Goal: Use online tool/utility: Utilize a website feature to perform a specific function

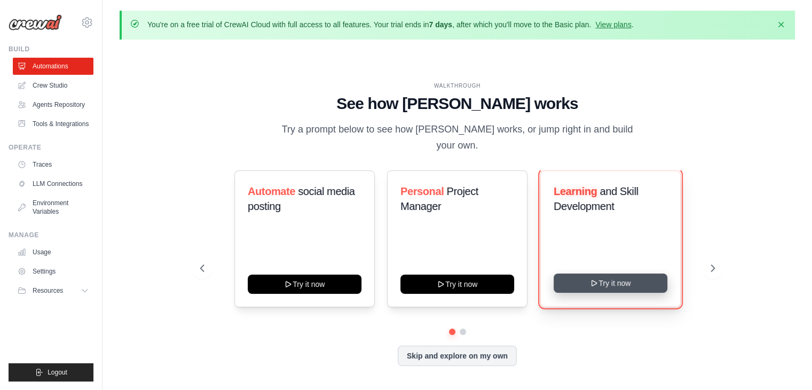
click at [595, 279] on icon at bounding box center [594, 283] width 9 height 9
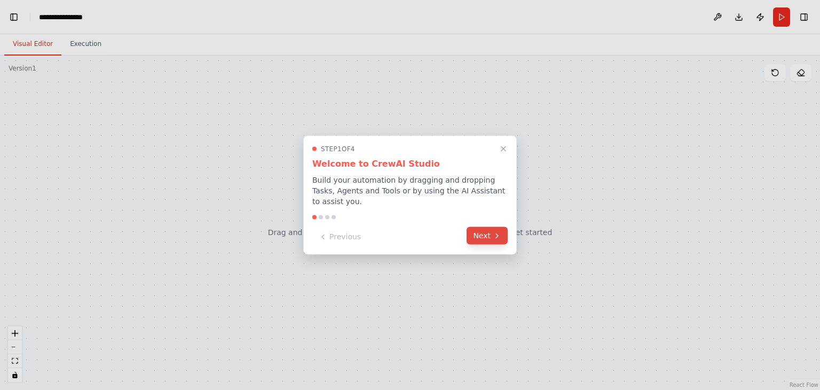
scroll to position [1512, 0]
click at [479, 234] on button "Next" at bounding box center [487, 236] width 41 height 18
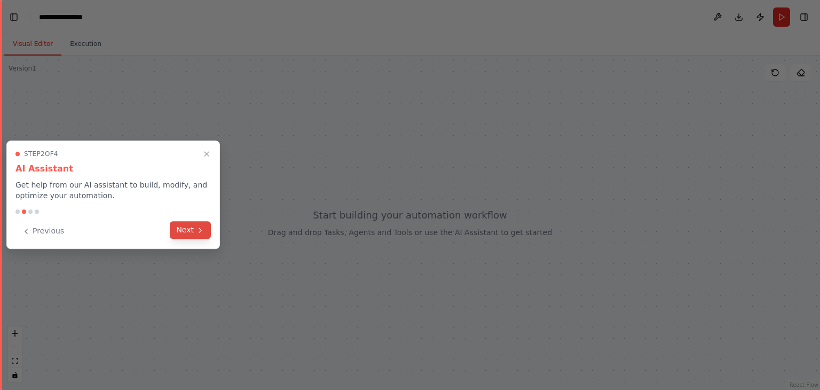
scroll to position [1808, 0]
click at [202, 229] on icon at bounding box center [200, 230] width 9 height 9
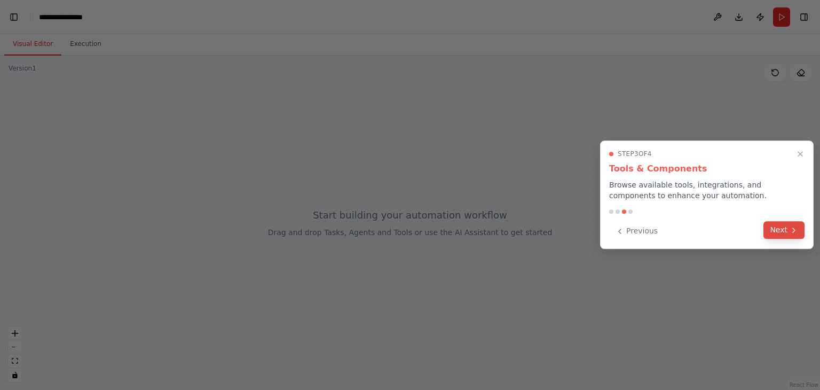
click at [783, 234] on button "Next" at bounding box center [784, 230] width 41 height 18
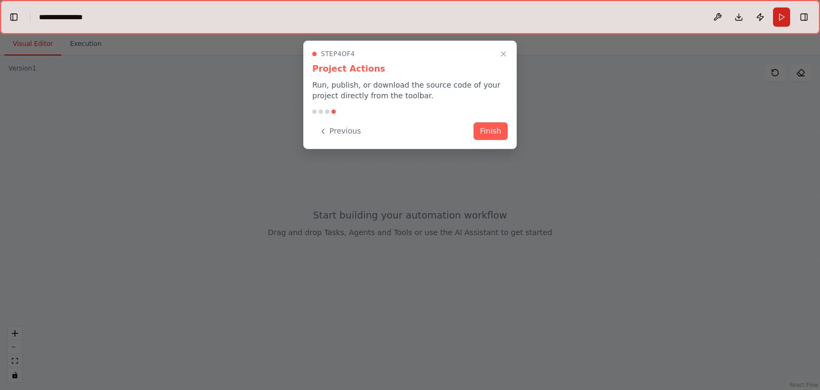
scroll to position [4265, 0]
click at [489, 131] on button "Finish" at bounding box center [491, 130] width 34 height 18
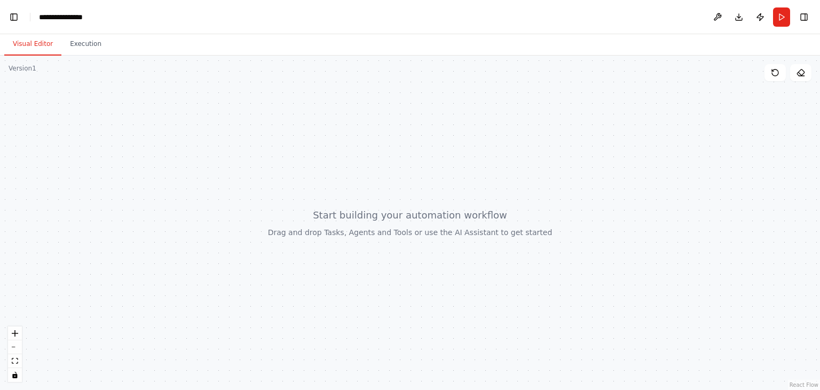
scroll to position [4329, 0]
click at [307, 229] on div at bounding box center [410, 223] width 820 height 334
click at [17, 329] on button "zoom in" at bounding box center [15, 333] width 14 height 14
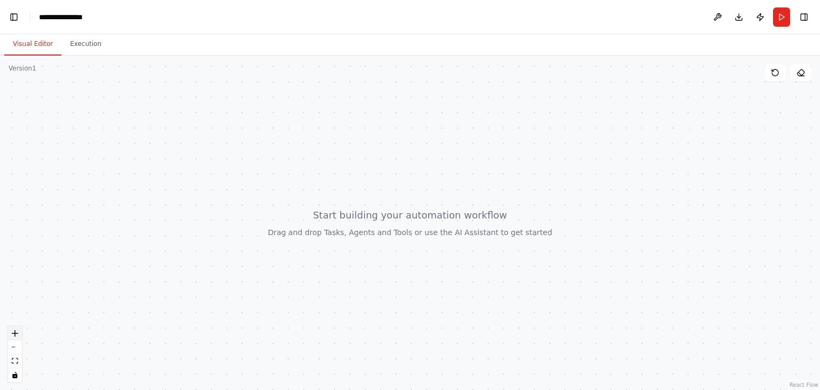
scroll to position [4440, 0]
click at [17, 329] on button "zoom in" at bounding box center [15, 333] width 14 height 14
click at [17, 329] on div "React Flow controls" at bounding box center [15, 354] width 14 height 56
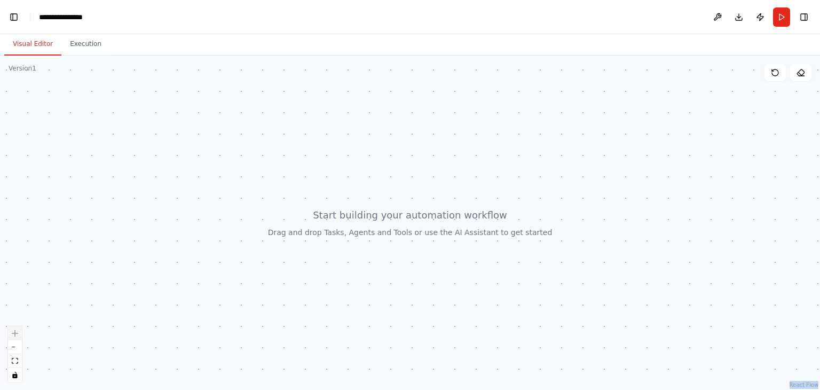
click at [17, 329] on div "React Flow controls" at bounding box center [15, 354] width 14 height 56
click at [15, 341] on button "zoom out" at bounding box center [15, 347] width 14 height 14
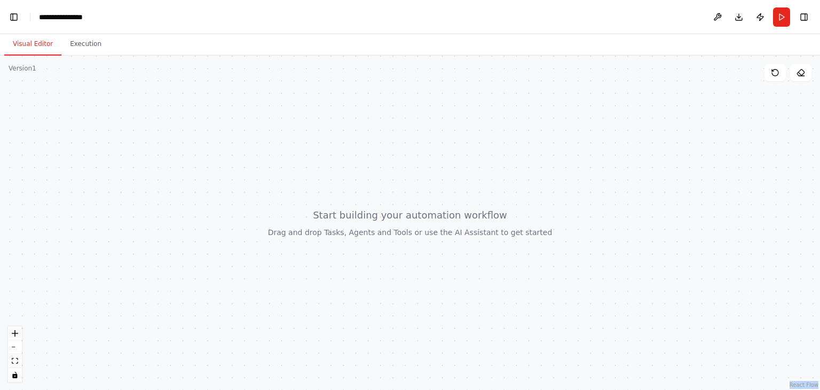
drag, startPoint x: 105, startPoint y: 225, endPoint x: 162, endPoint y: 297, distance: 92.0
click at [162, 297] on div at bounding box center [410, 223] width 820 height 334
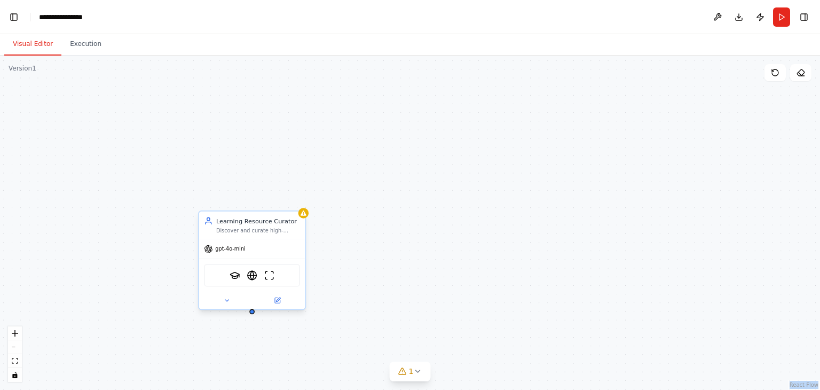
scroll to position [7905, 0]
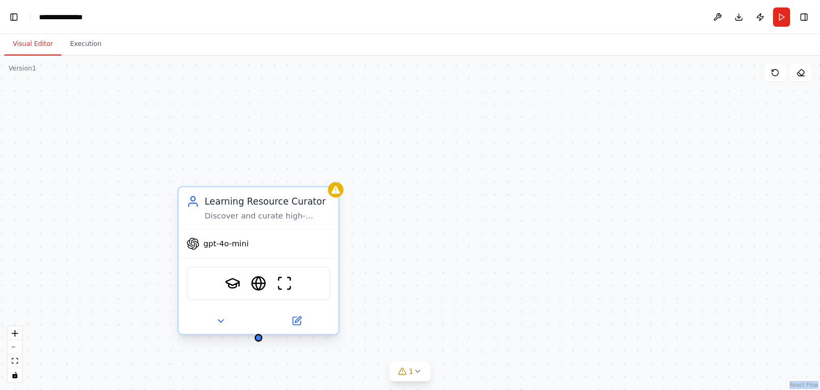
click at [231, 244] on span "gpt-4o-mini" at bounding box center [226, 243] width 45 height 10
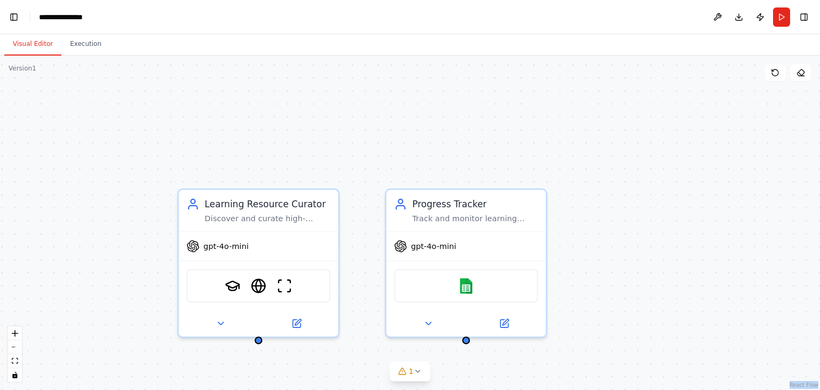
scroll to position [8499, 0]
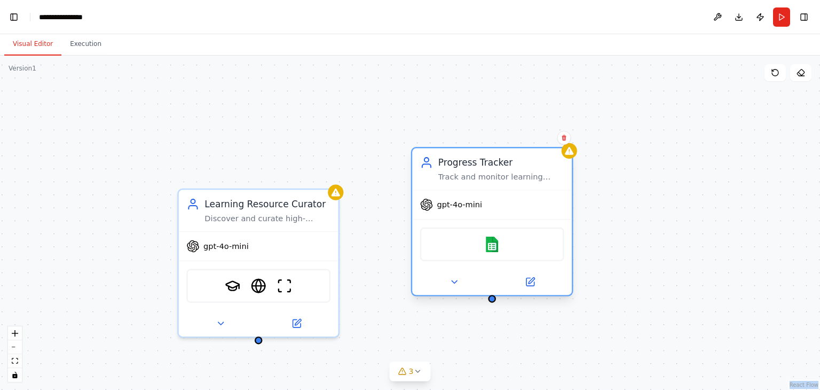
drag, startPoint x: 457, startPoint y: 202, endPoint x: 480, endPoint y: 159, distance: 48.7
click at [480, 159] on div "Progress Tracker" at bounding box center [502, 162] width 126 height 13
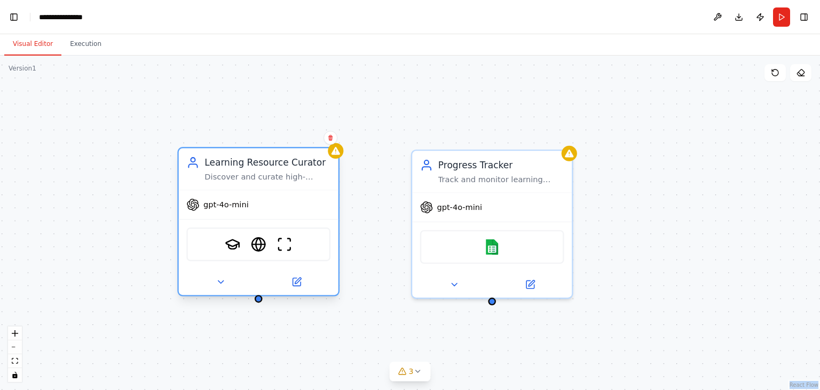
drag, startPoint x: 269, startPoint y: 215, endPoint x: 270, endPoint y: 173, distance: 42.8
click at [270, 173] on div "Discover and curate high-quality, personalized learning resources for {subject}…" at bounding box center [268, 176] width 126 height 10
drag, startPoint x: 259, startPoint y: 296, endPoint x: 494, endPoint y: 302, distance: 235.6
click at [494, 302] on div "Learning Resource Curator Discover and curate high-quality, personalized learni…" at bounding box center [410, 223] width 820 height 334
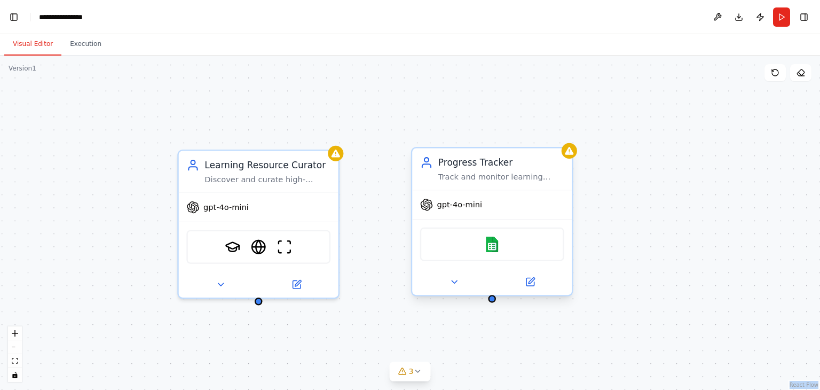
scroll to position [8597, 0]
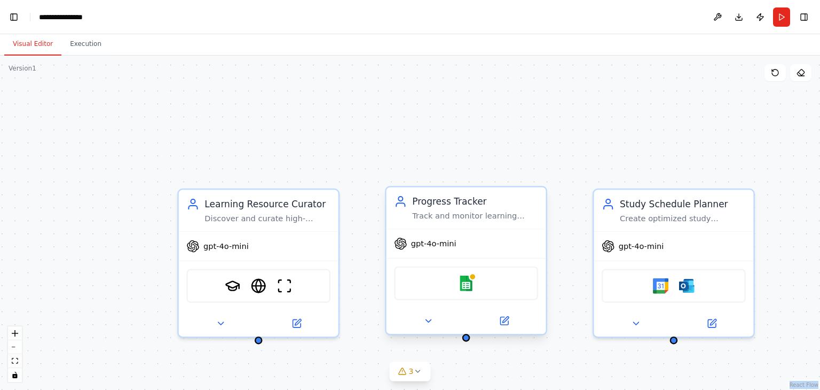
click at [494, 302] on div "Google sheets" at bounding box center [467, 283] width 160 height 50
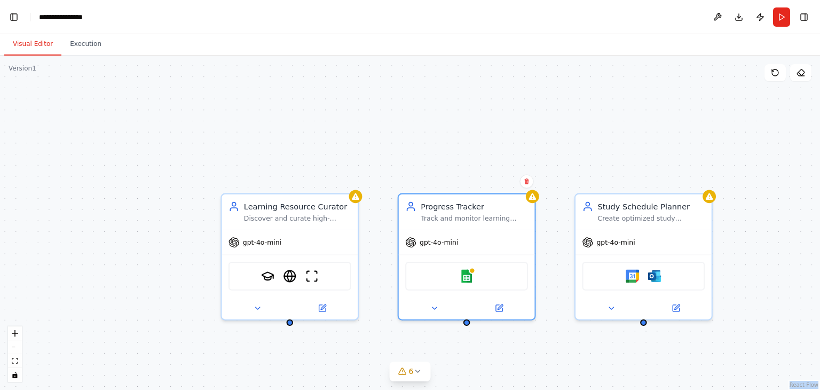
click at [547, 127] on div "Learning Resource Curator Discover and curate high-quality, personalized learni…" at bounding box center [410, 223] width 820 height 334
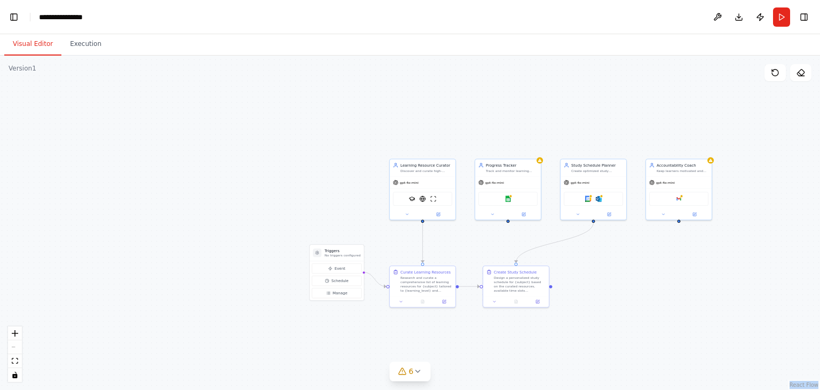
scroll to position [9604, 0]
